Goal: Find specific page/section: Find specific page/section

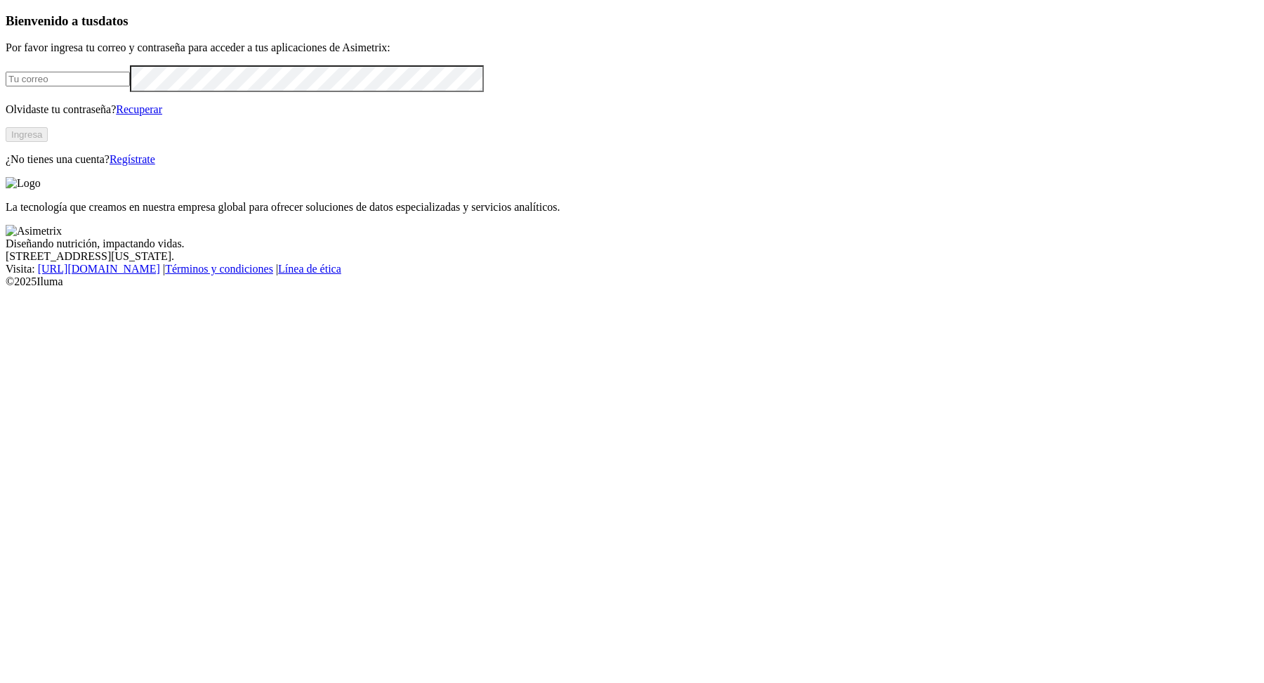
click at [113, 86] on input "email" at bounding box center [68, 79] width 124 height 15
type input "[PERSON_NAME][EMAIL_ADDRESS][PERSON_NAME][DOMAIN_NAME]"
click at [48, 142] on button "Ingresa" at bounding box center [27, 134] width 42 height 15
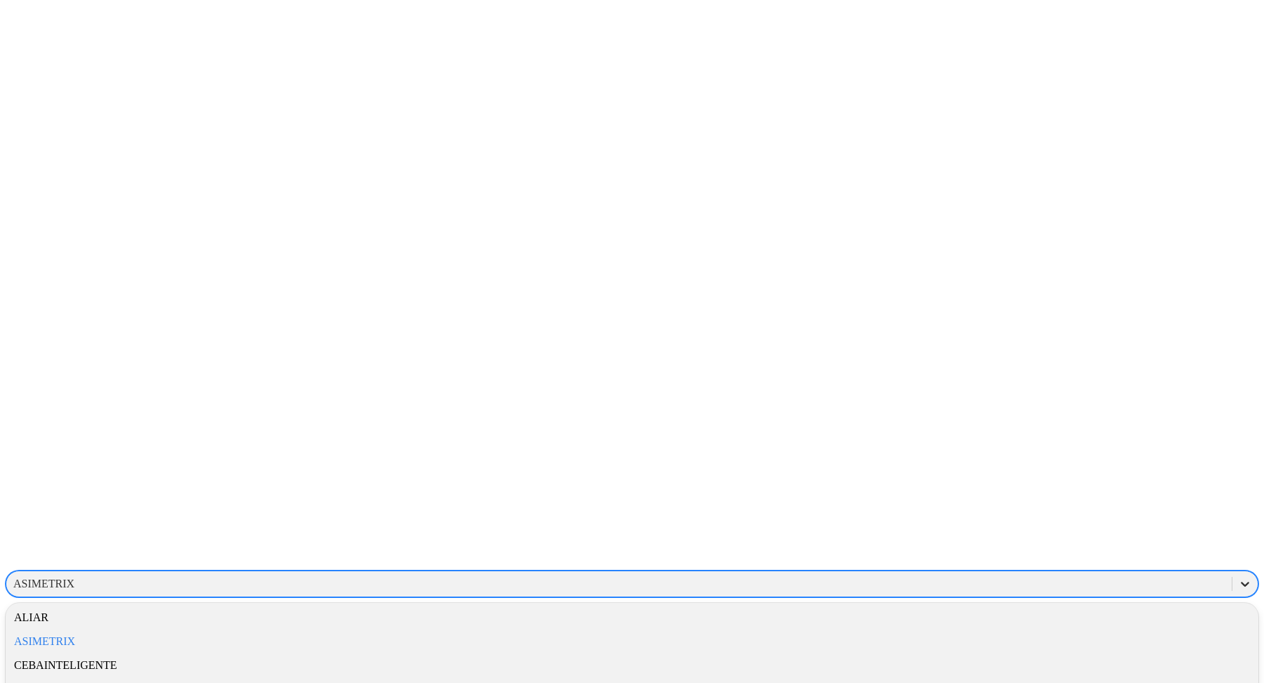
click at [1238, 577] on icon at bounding box center [1245, 584] width 14 height 14
click at [1054, 605] on div "ALIAR" at bounding box center [632, 617] width 1253 height 24
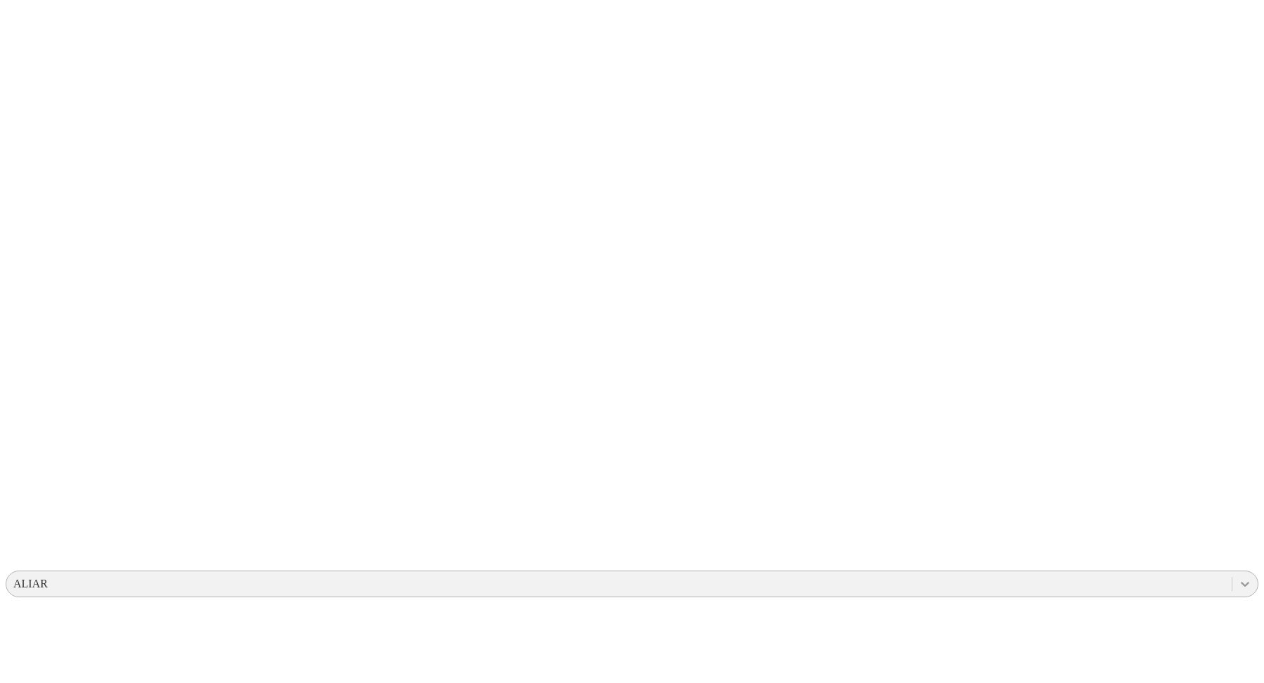
click at [1233, 571] on div at bounding box center [1245, 583] width 25 height 25
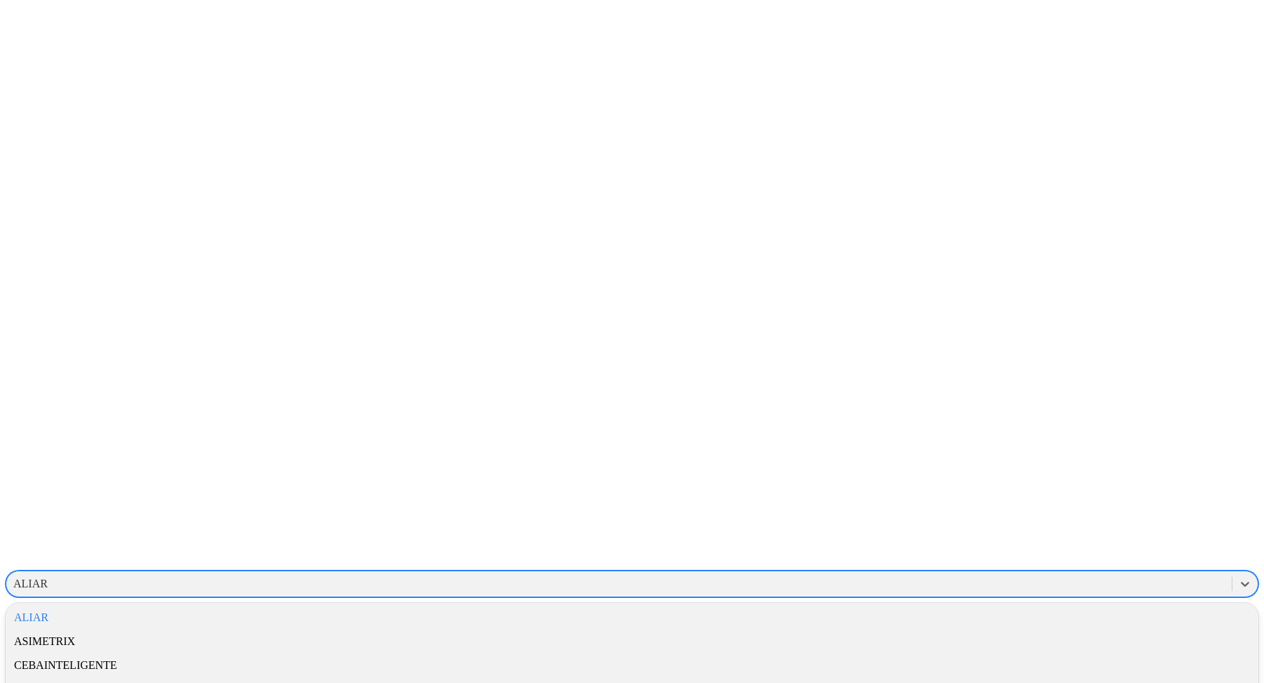
click at [1082, 605] on div "ALIAR" at bounding box center [632, 617] width 1253 height 24
